Goal: Find contact information: Find contact information

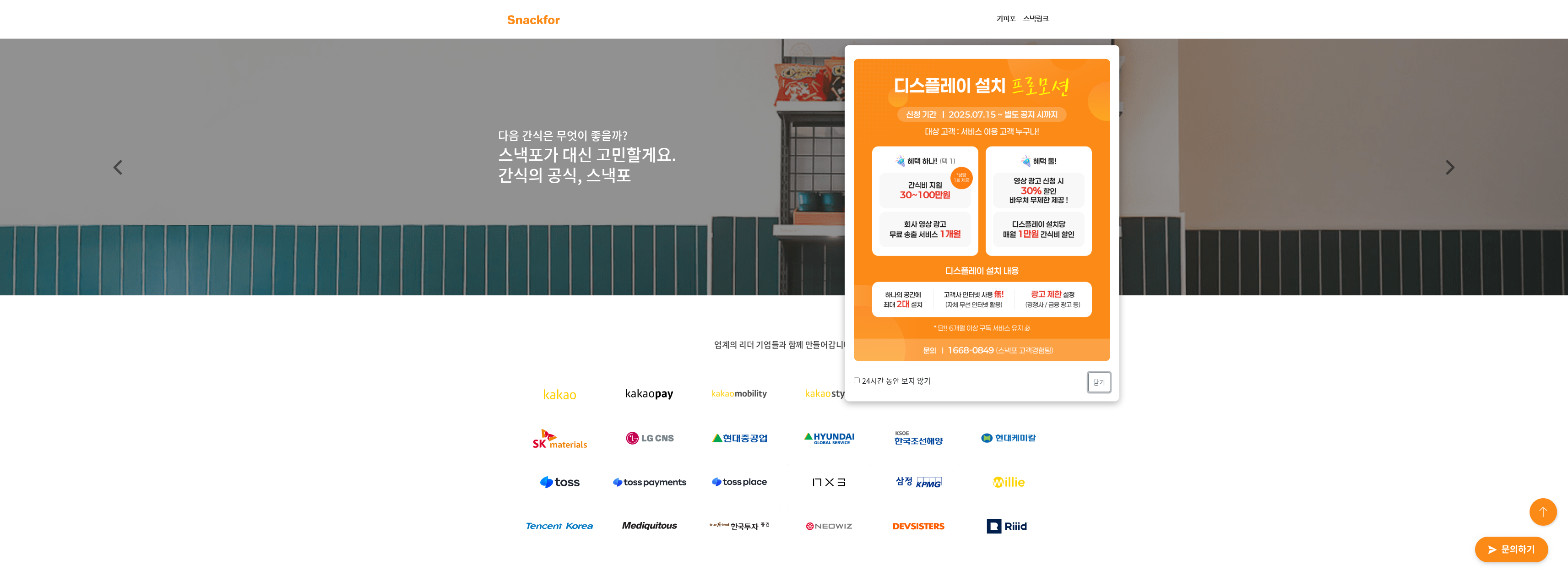
drag, startPoint x: 1098, startPoint y: 380, endPoint x: 1089, endPoint y: 379, distance: 9.1
click at [1099, 379] on button "닫기" at bounding box center [1099, 382] width 22 height 19
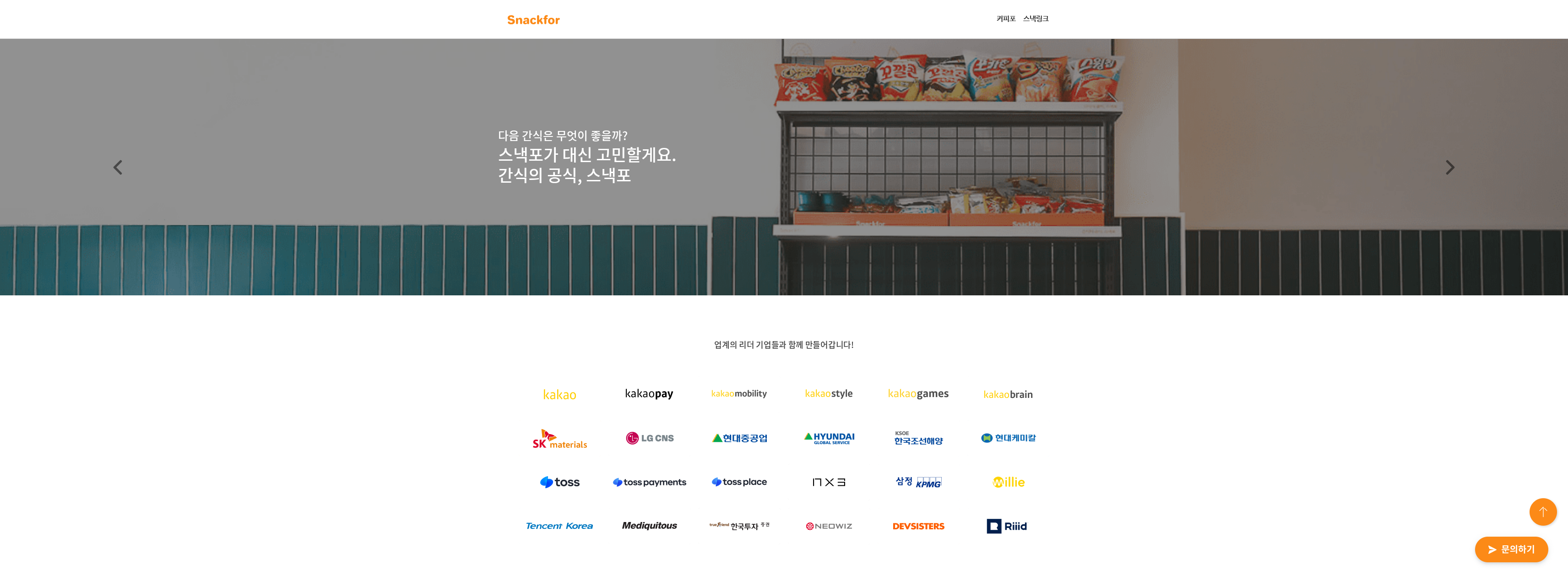
click at [1034, 19] on link "스낵링크" at bounding box center [1036, 19] width 33 height 18
click at [1007, 21] on link "커피포" at bounding box center [1006, 19] width 27 height 18
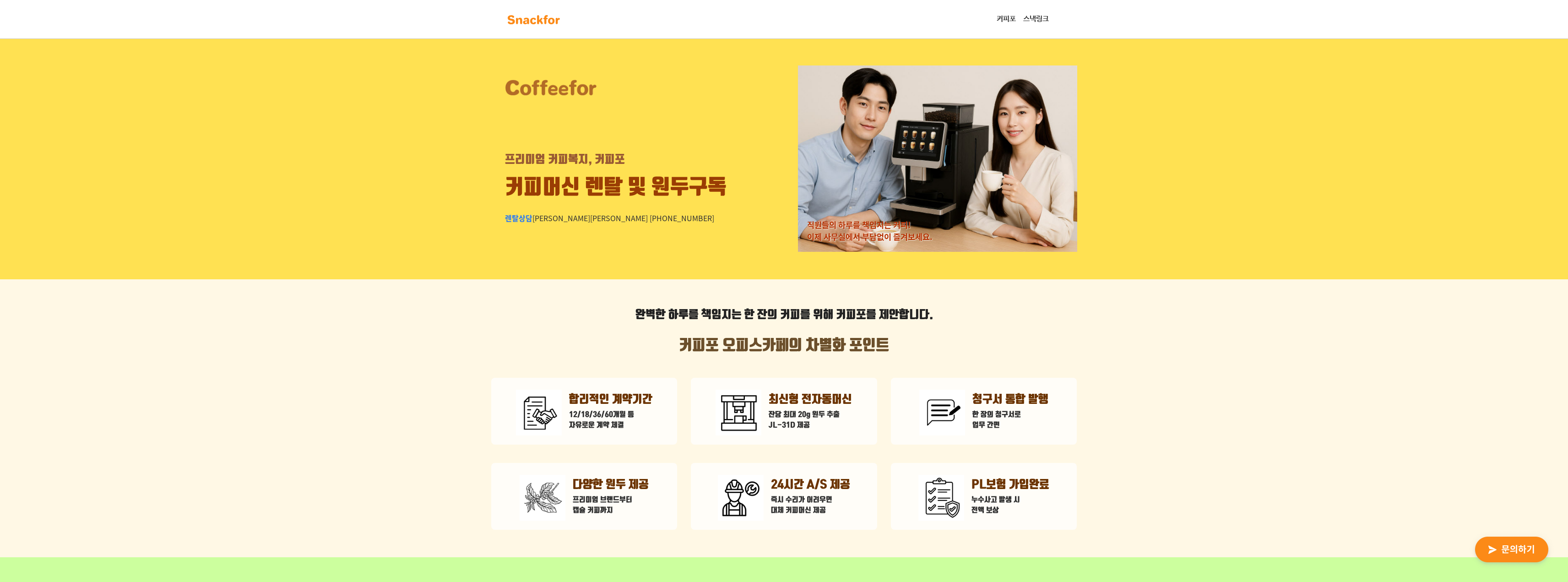
click at [517, 18] on img at bounding box center [534, 19] width 58 height 15
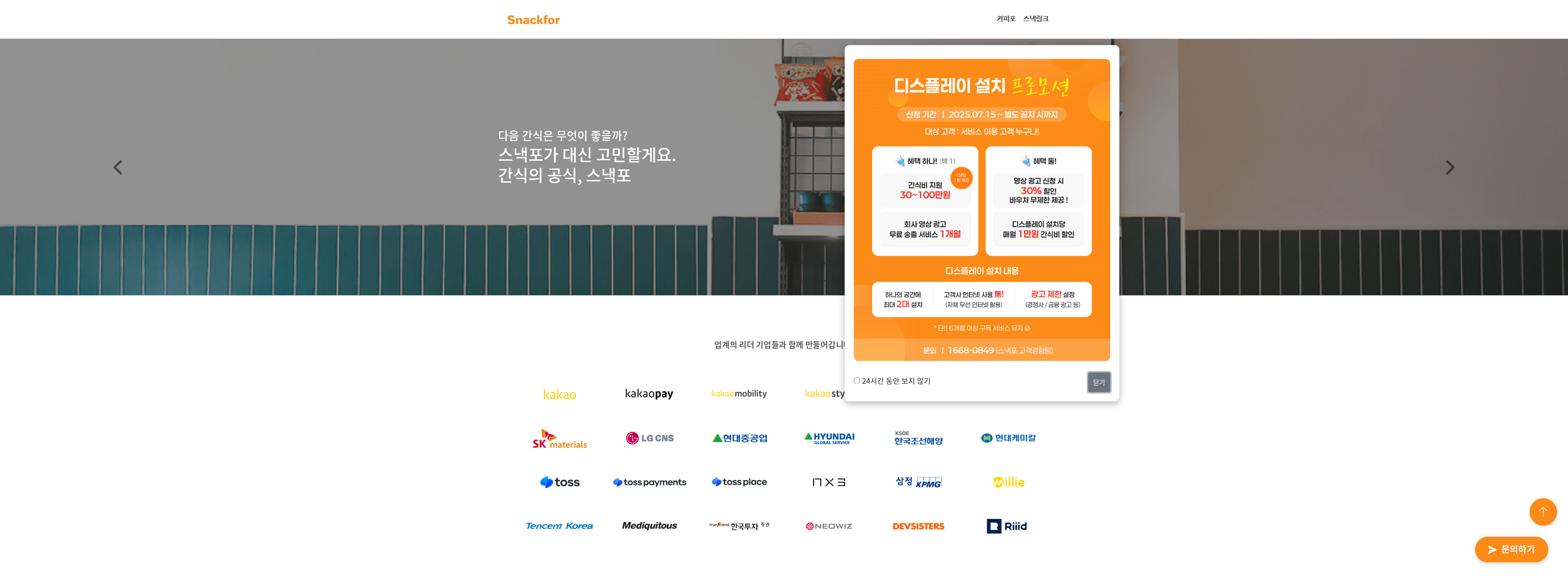
click at [1097, 381] on button "닫기" at bounding box center [1099, 382] width 22 height 19
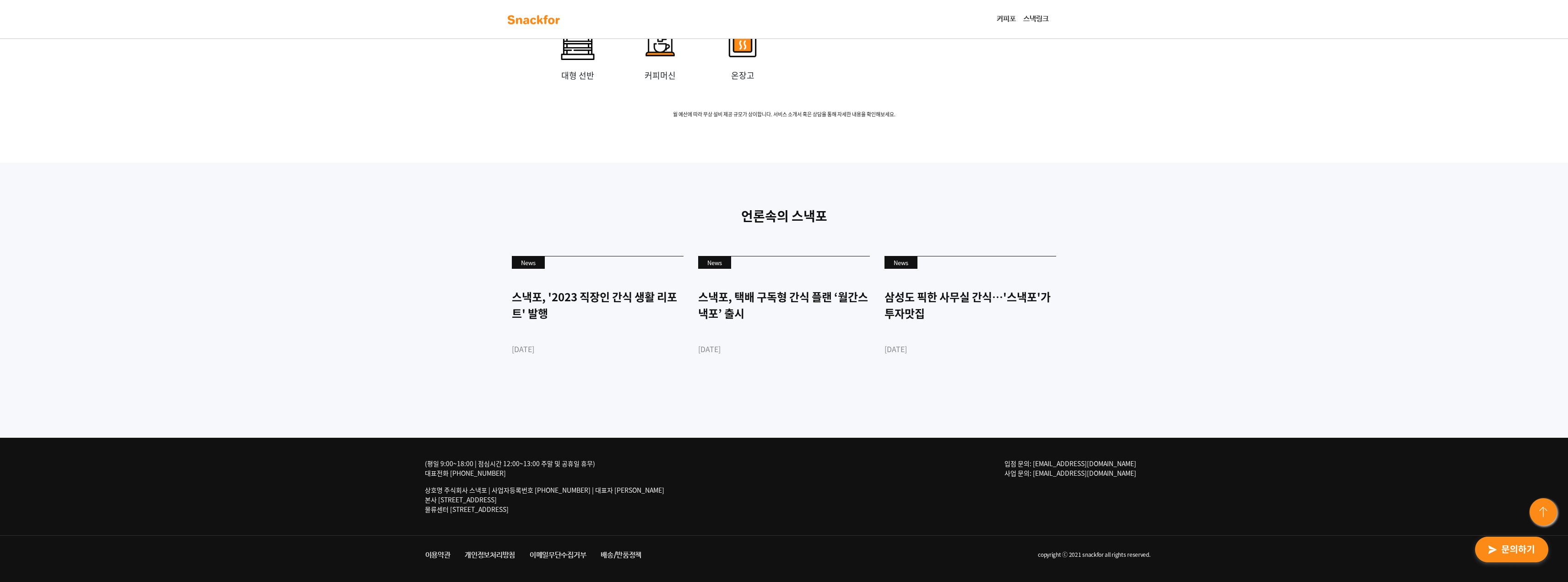
scroll to position [2333, 0]
drag, startPoint x: 451, startPoint y: 500, endPoint x: 519, endPoint y: 504, distance: 68.1
click at [519, 504] on p "상호명 주식회사 스낵포 | 사업자등록번호 [PHONE_NUMBER] | 대표자 [PERSON_NAME] 본사 [STREET_ADDRESS] 물…" at bounding box center [544, 499] width 239 height 29
copy p "[STREET_ADDRESS],"
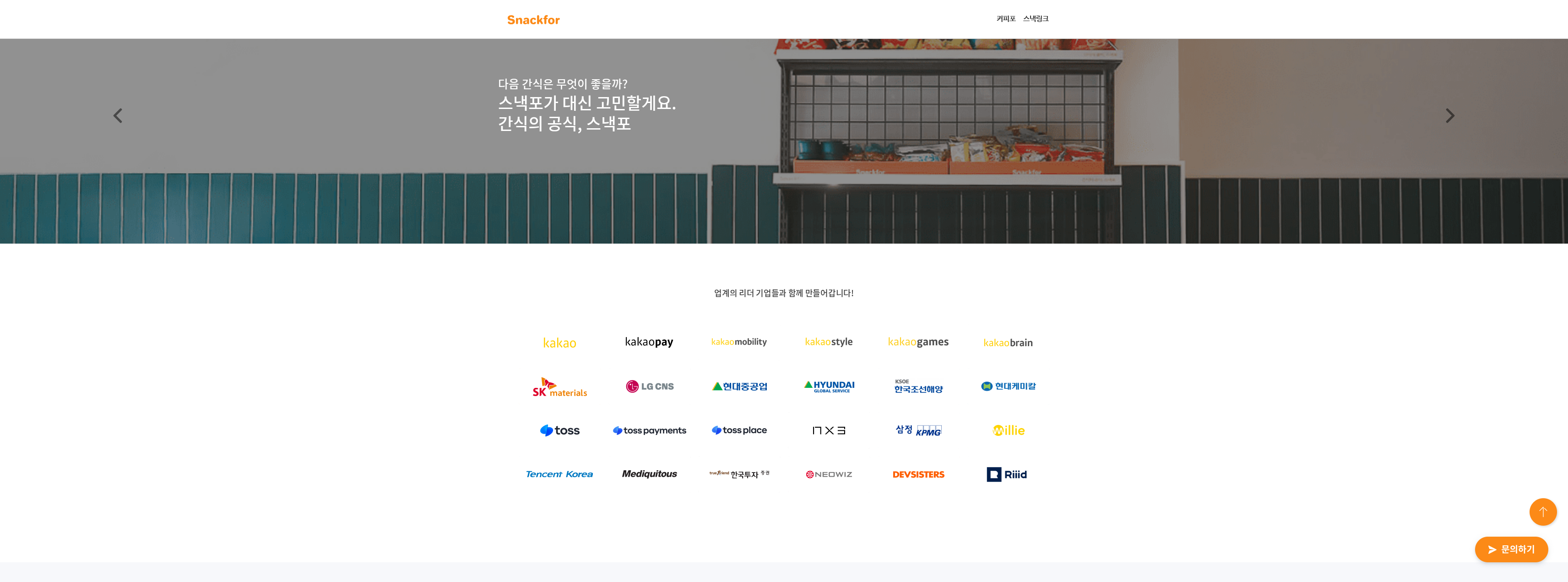
scroll to position [0, 0]
